Goal: Check status: Check status

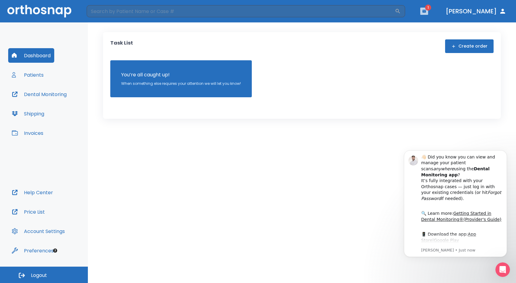
click at [426, 10] on icon "button" at bounding box center [424, 11] width 4 height 3
click at [430, 23] on li "[PERSON_NAME] 3" at bounding box center [431, 25] width 65 height 12
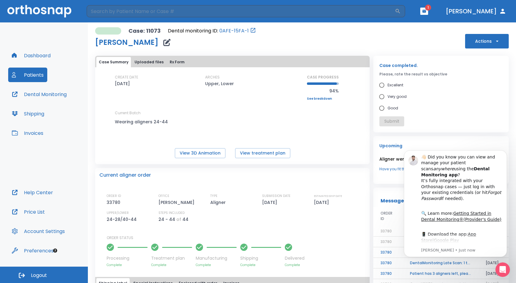
click at [478, 131] on div "Case completed. Please, rate the result vs objective Excellent Very good Good S…" at bounding box center [440, 94] width 135 height 77
click at [350, 211] on div "ORDER ID 33780 OFFICE [PERSON_NAME] TYPE Aligner SUBMISSION DATE [DATE] ESTIMAT…" at bounding box center [236, 208] width 259 height 30
click at [504, 152] on icon "Dismiss notification" at bounding box center [505, 151] width 3 height 3
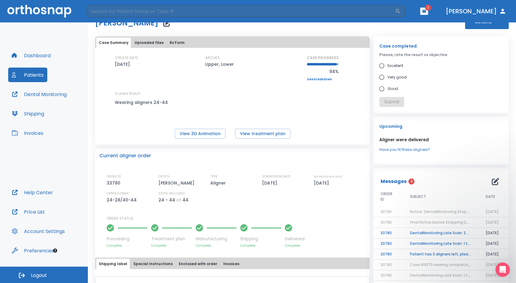
scroll to position [61, 0]
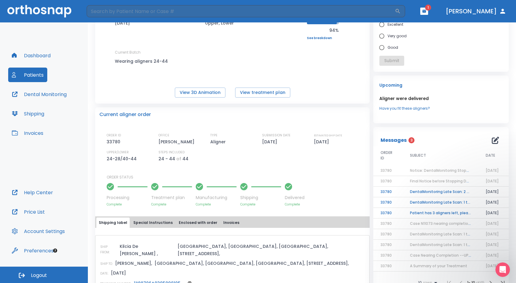
click at [439, 169] on span "Notice: DentalMonitoring Stopped for [PERSON_NAME]" at bounding box center [460, 170] width 101 height 5
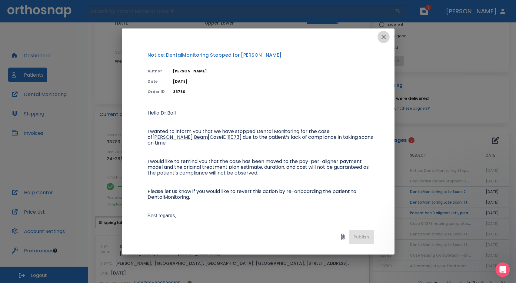
click at [383, 38] on icon "button" at bounding box center [383, 36] width 7 height 7
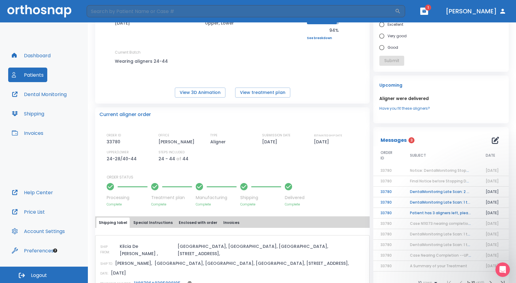
scroll to position [0, 0]
